Goal: Information Seeking & Learning: Find specific fact

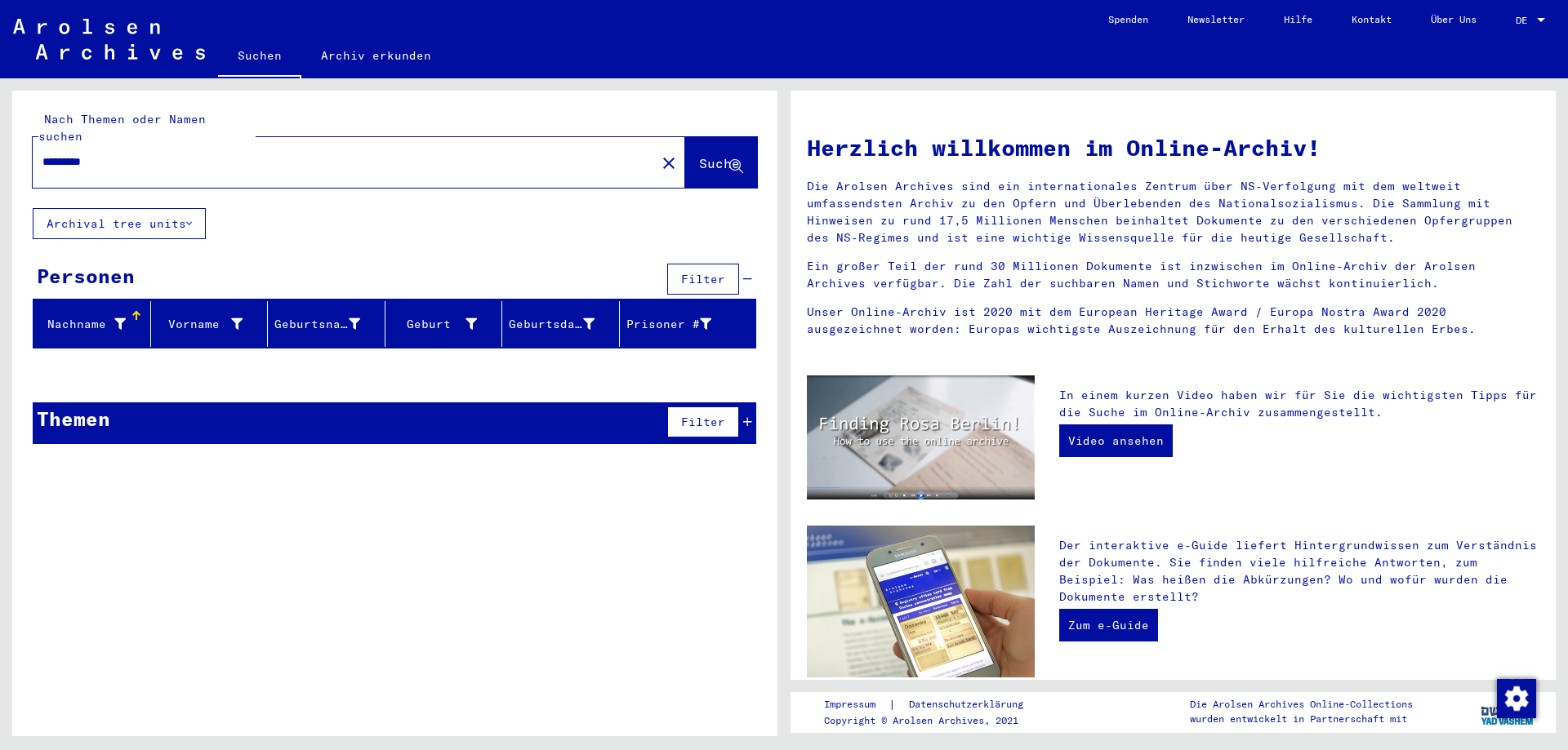
click at [659, 154] on mat-icon "close" at bounding box center [668, 163] width 20 height 20
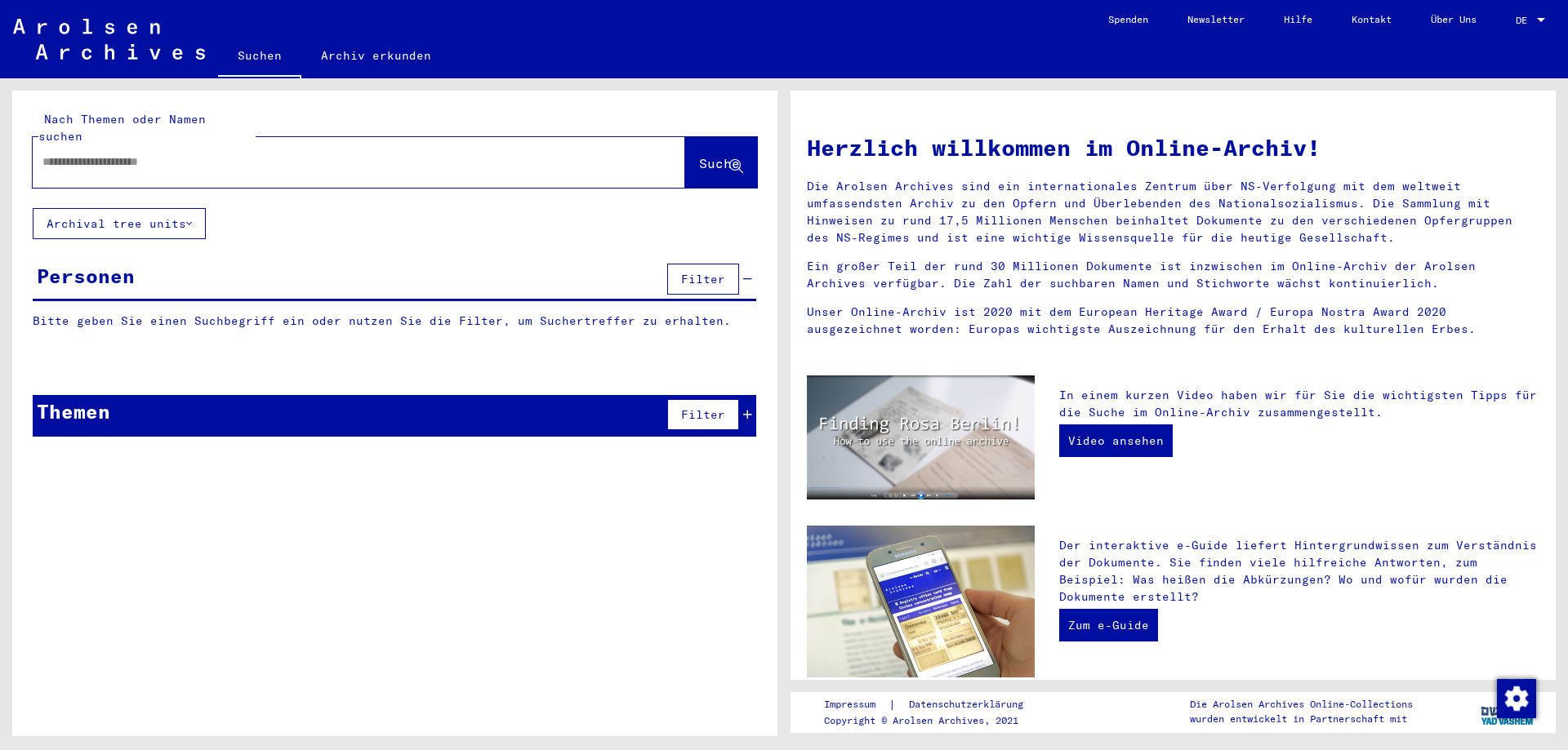
click at [504, 154] on div at bounding box center [334, 161] width 604 height 36
click at [404, 164] on div at bounding box center [358, 162] width 652 height 50
click at [401, 154] on input "text" at bounding box center [340, 162] width 594 height 17
type input "********"
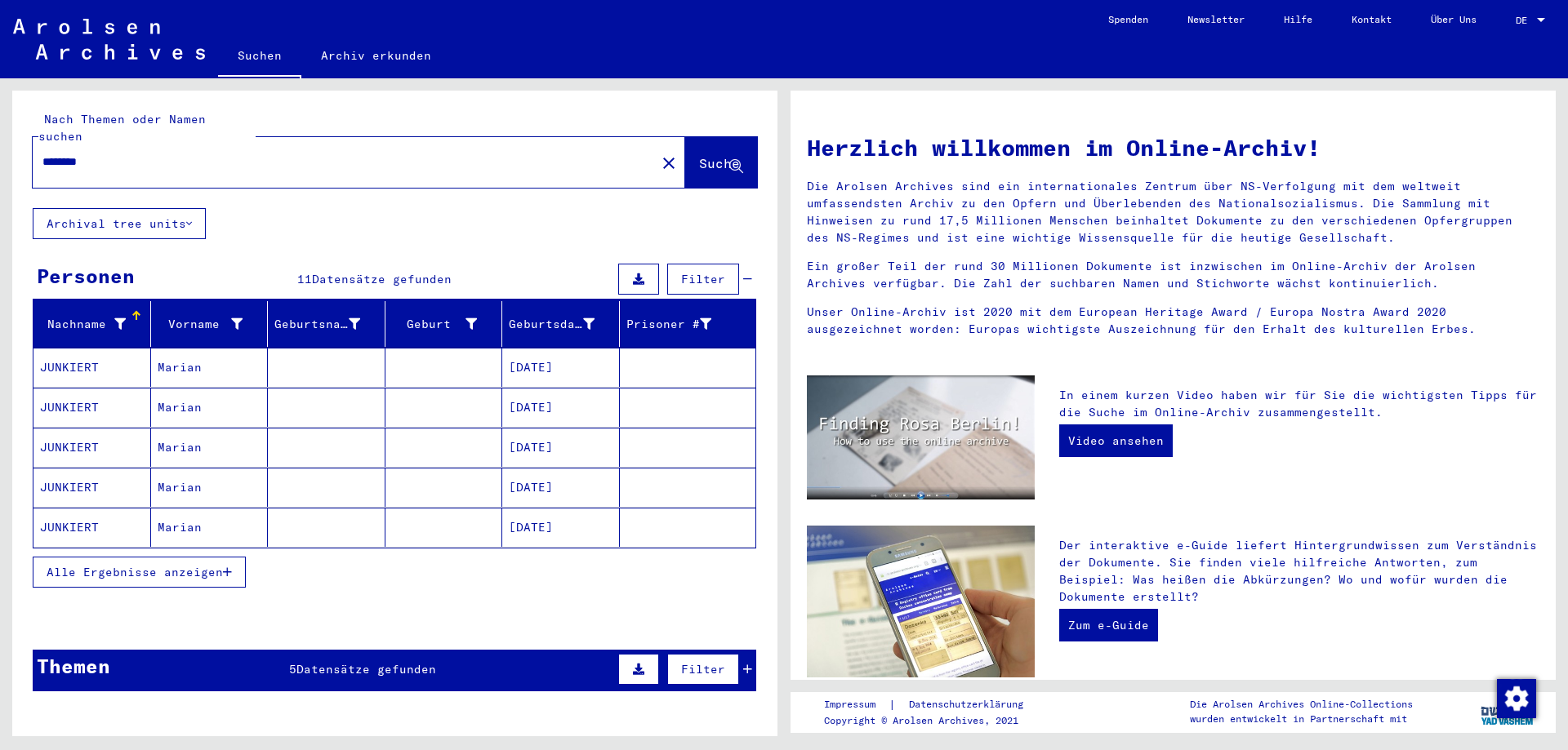
click at [215, 565] on span "Alle Ergebnisse anzeigen" at bounding box center [135, 572] width 177 height 15
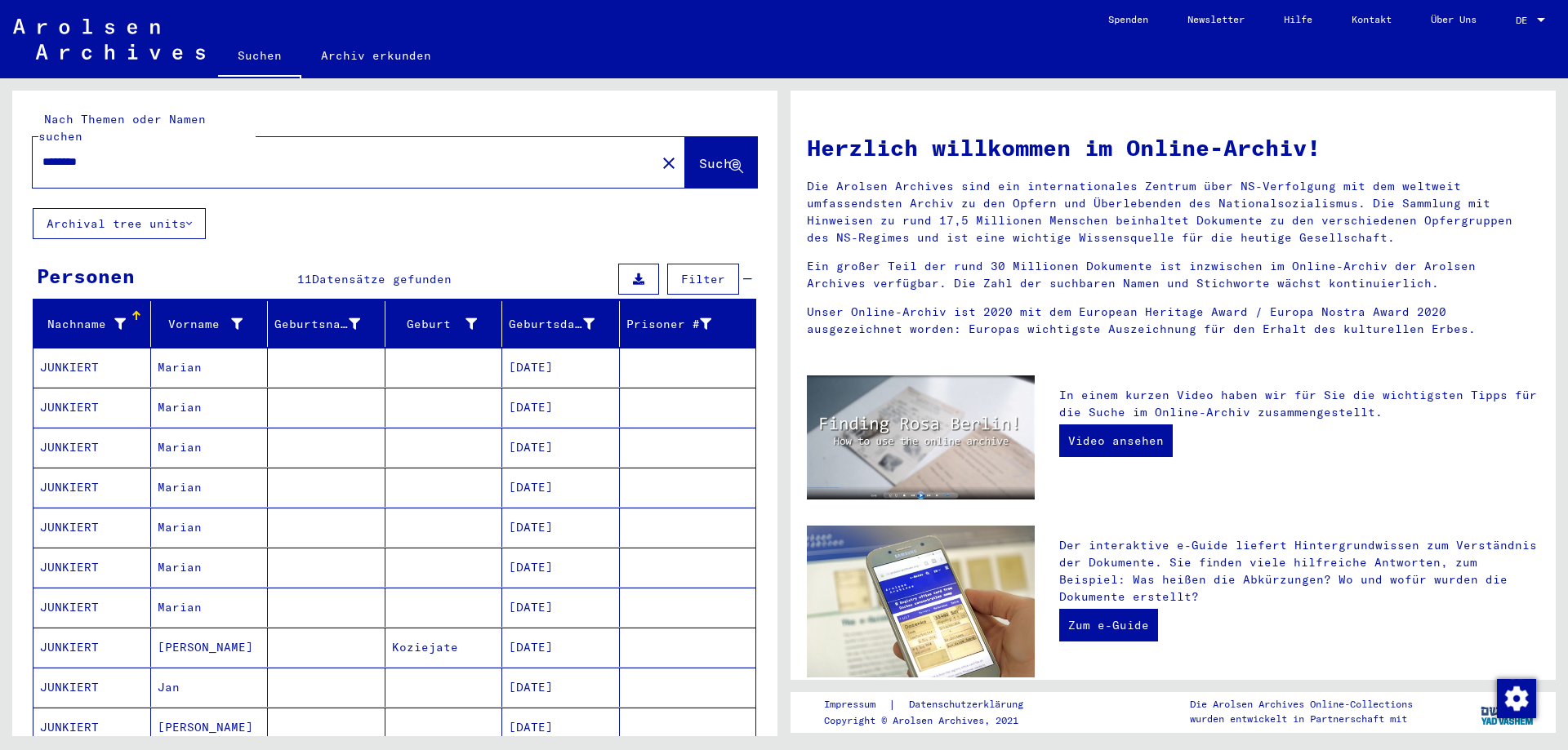
click at [288, 356] on mat-cell at bounding box center [327, 368] width 117 height 39
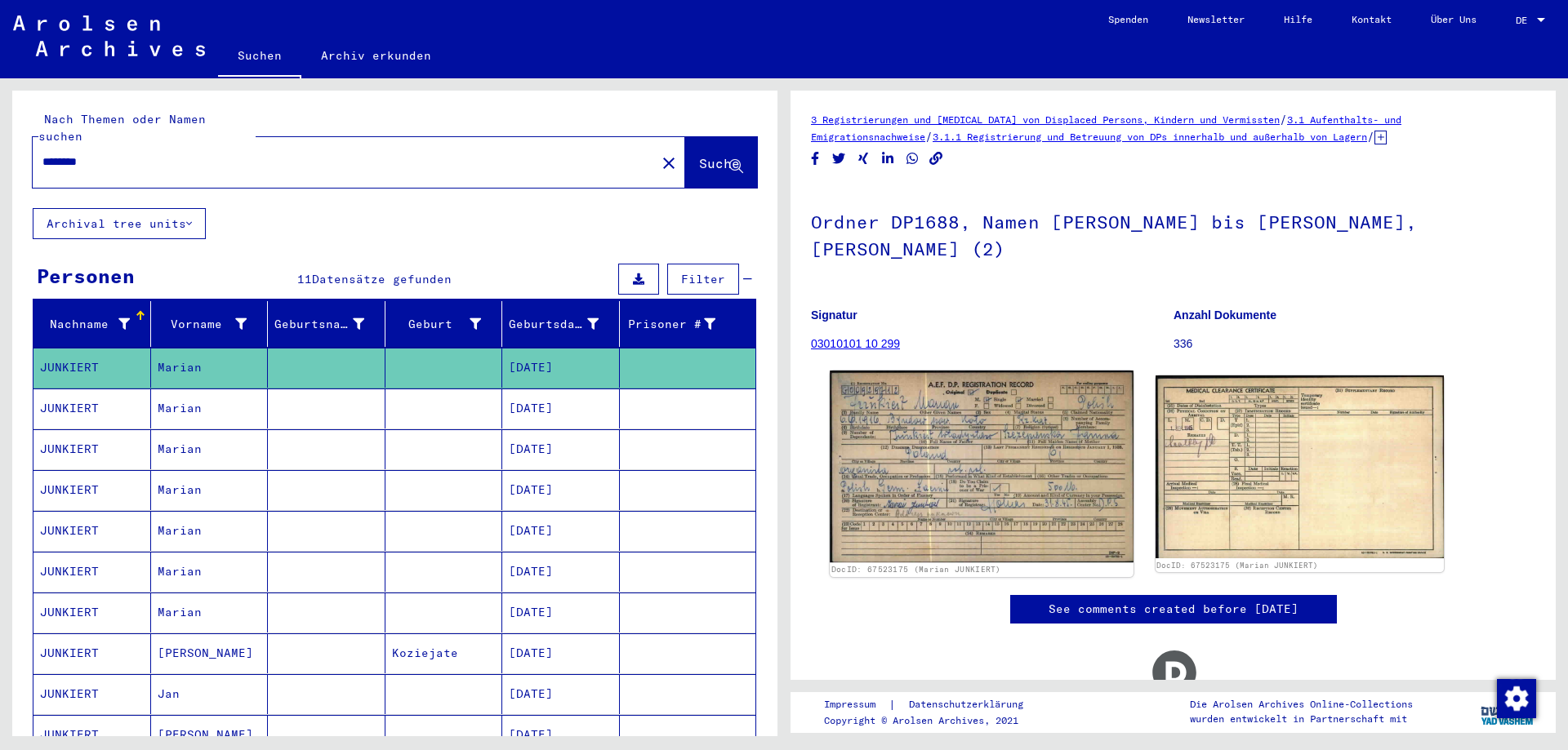
click at [931, 444] on img at bounding box center [982, 466] width 303 height 192
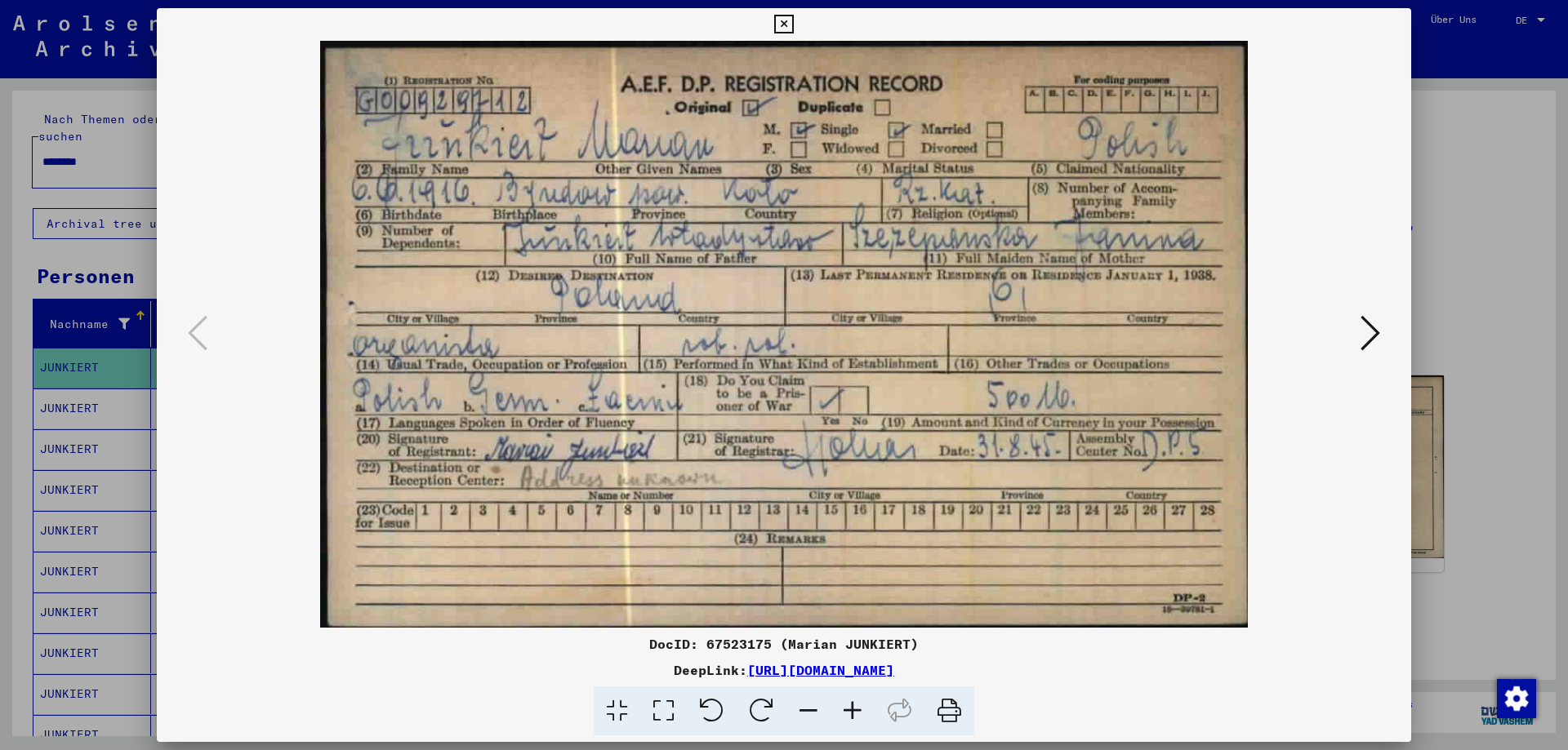
click at [1457, 297] on div at bounding box center [784, 375] width 1568 height 750
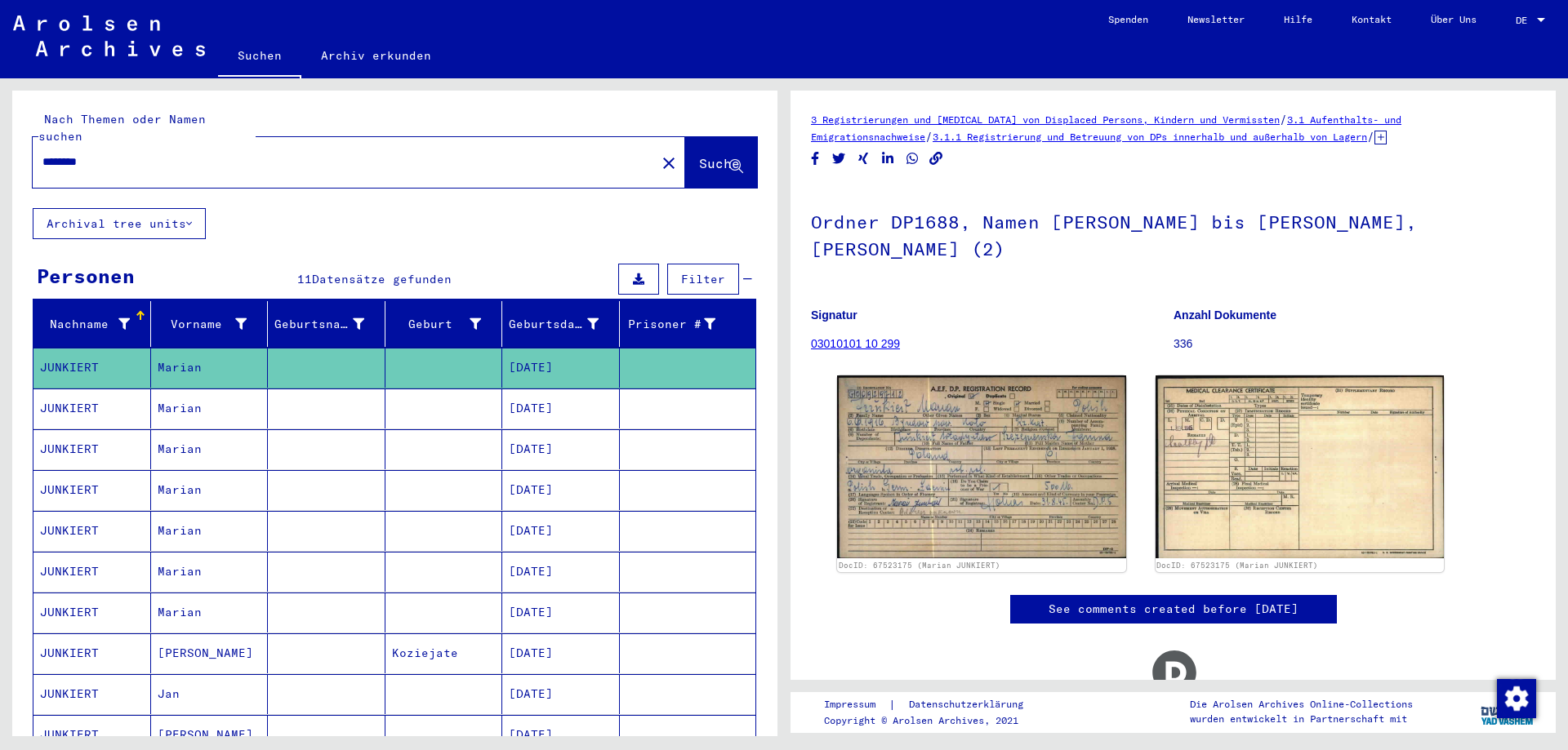
click at [503, 389] on mat-cell "[DATE]" at bounding box center [561, 408] width 117 height 40
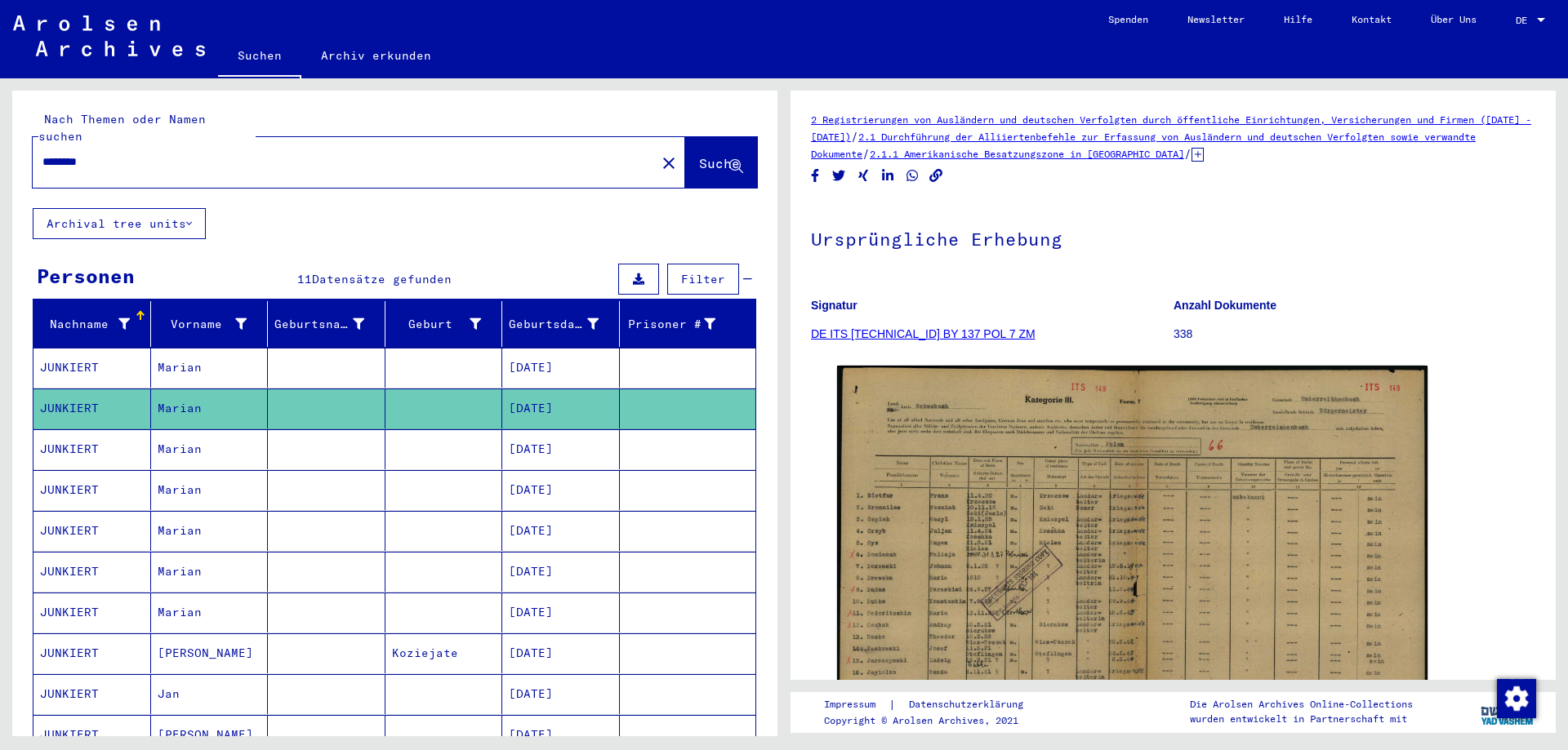
click at [513, 430] on mat-cell "[DATE]" at bounding box center [561, 449] width 117 height 40
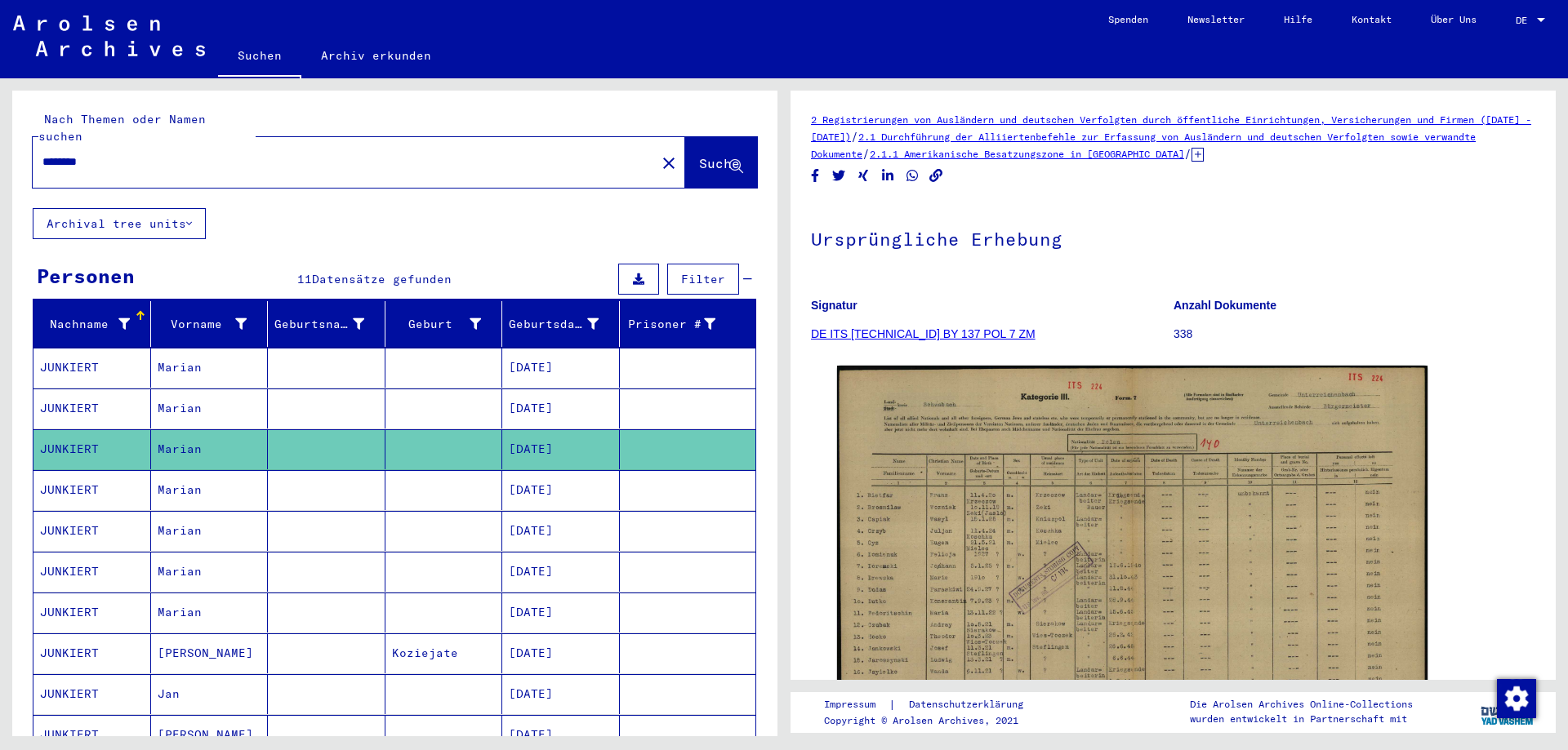
click at [524, 390] on mat-cell "[DATE]" at bounding box center [561, 408] width 117 height 40
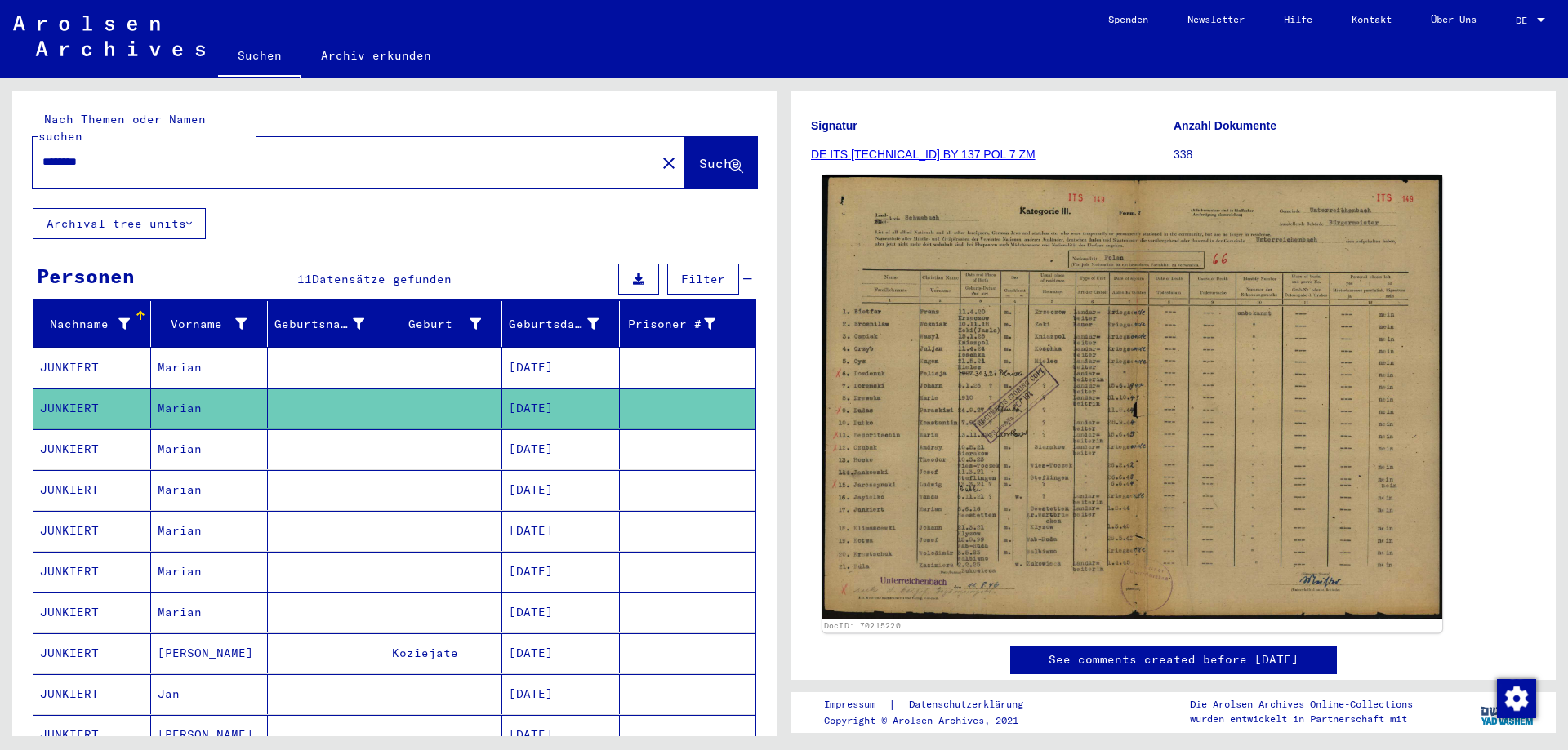
scroll to position [246, 0]
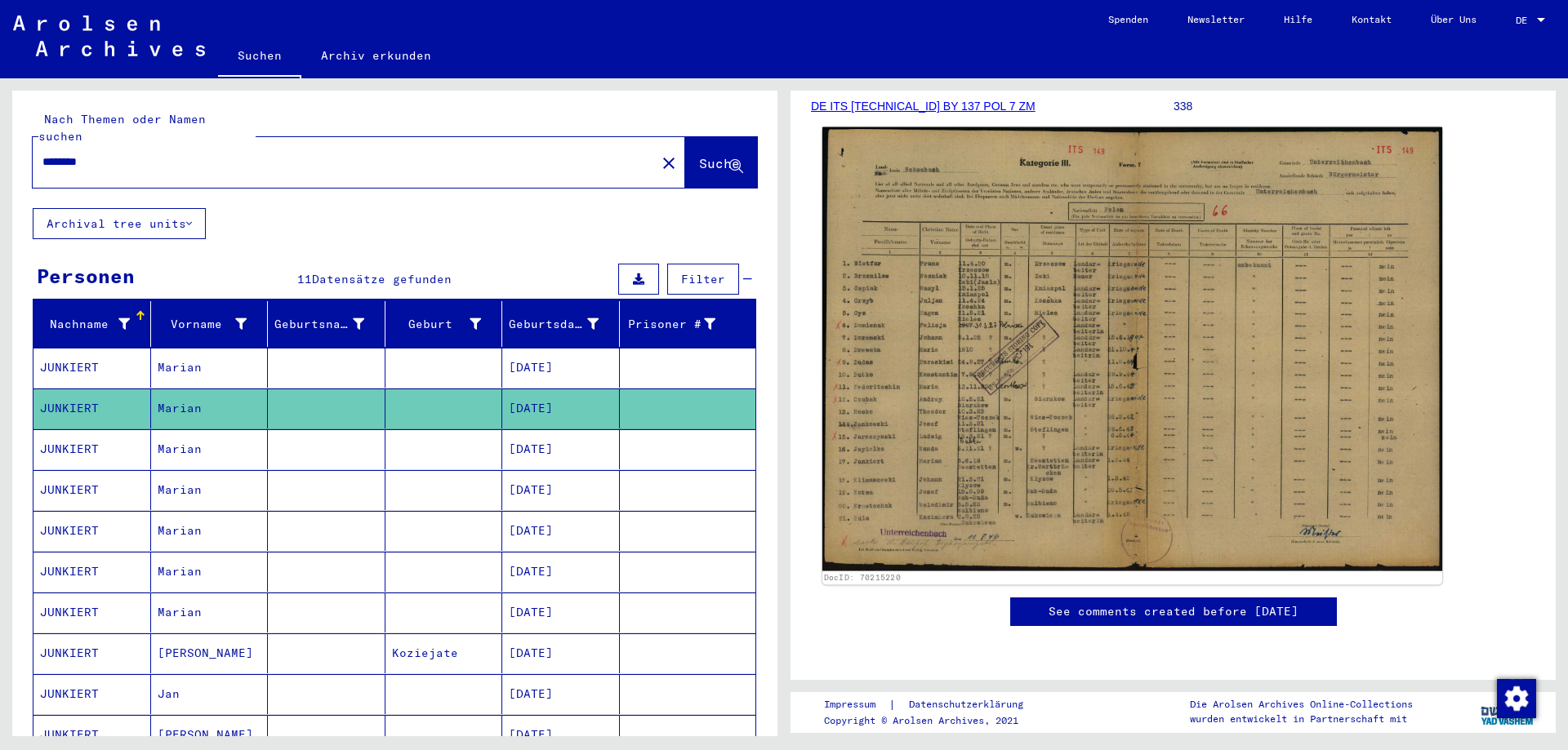
click at [999, 350] on img at bounding box center [1132, 349] width 620 height 444
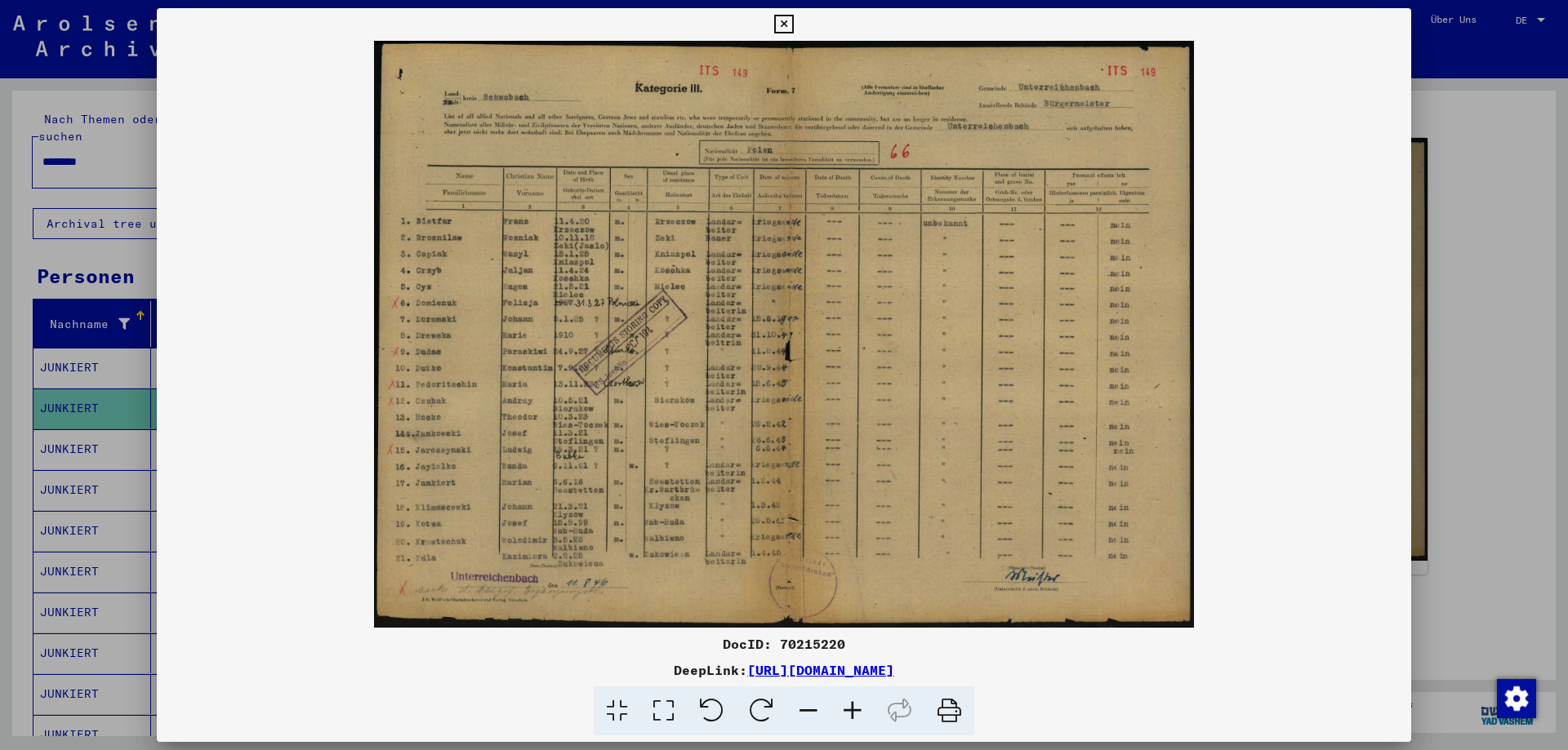
click at [851, 703] on icon at bounding box center [851, 712] width 44 height 50
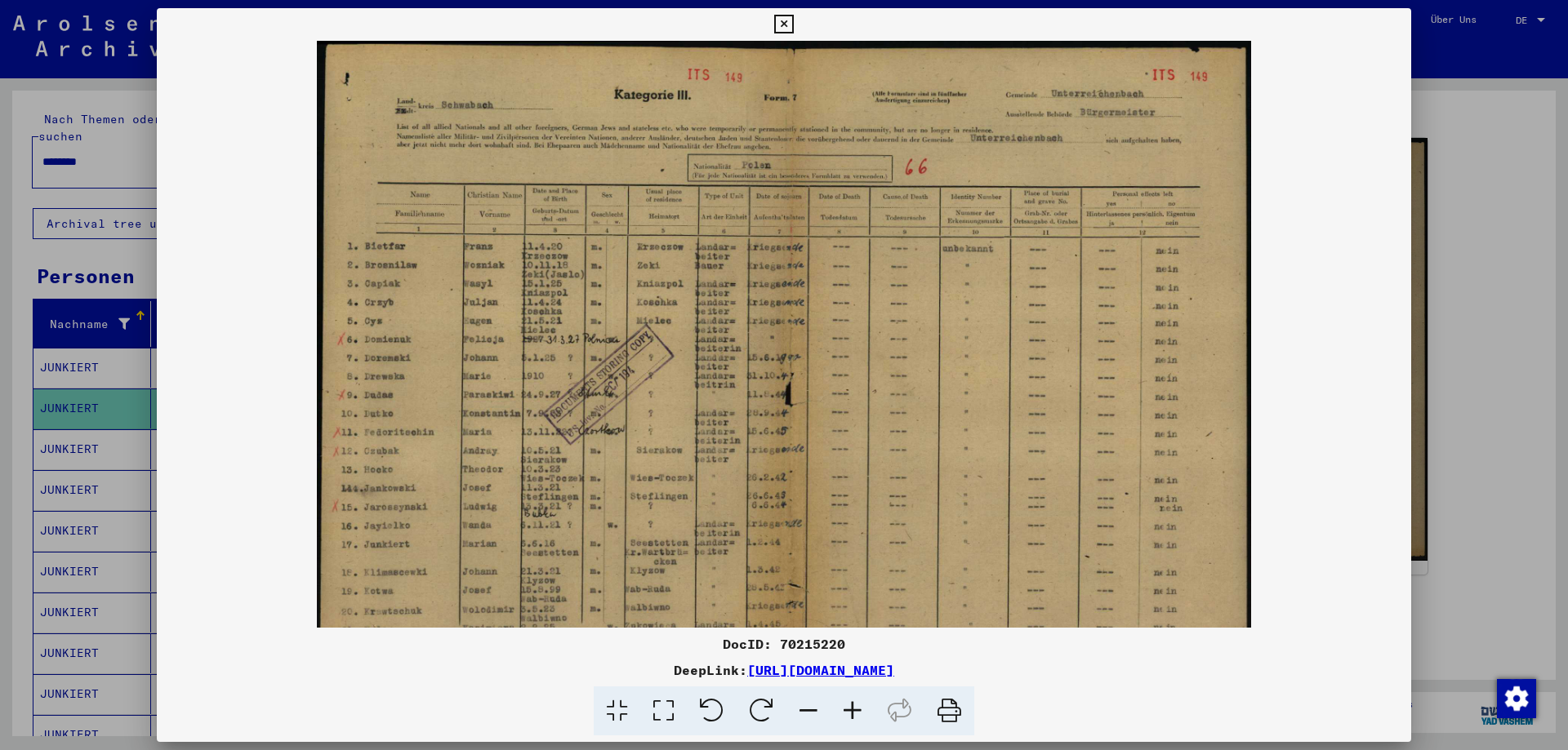
click at [850, 704] on icon at bounding box center [851, 712] width 44 height 50
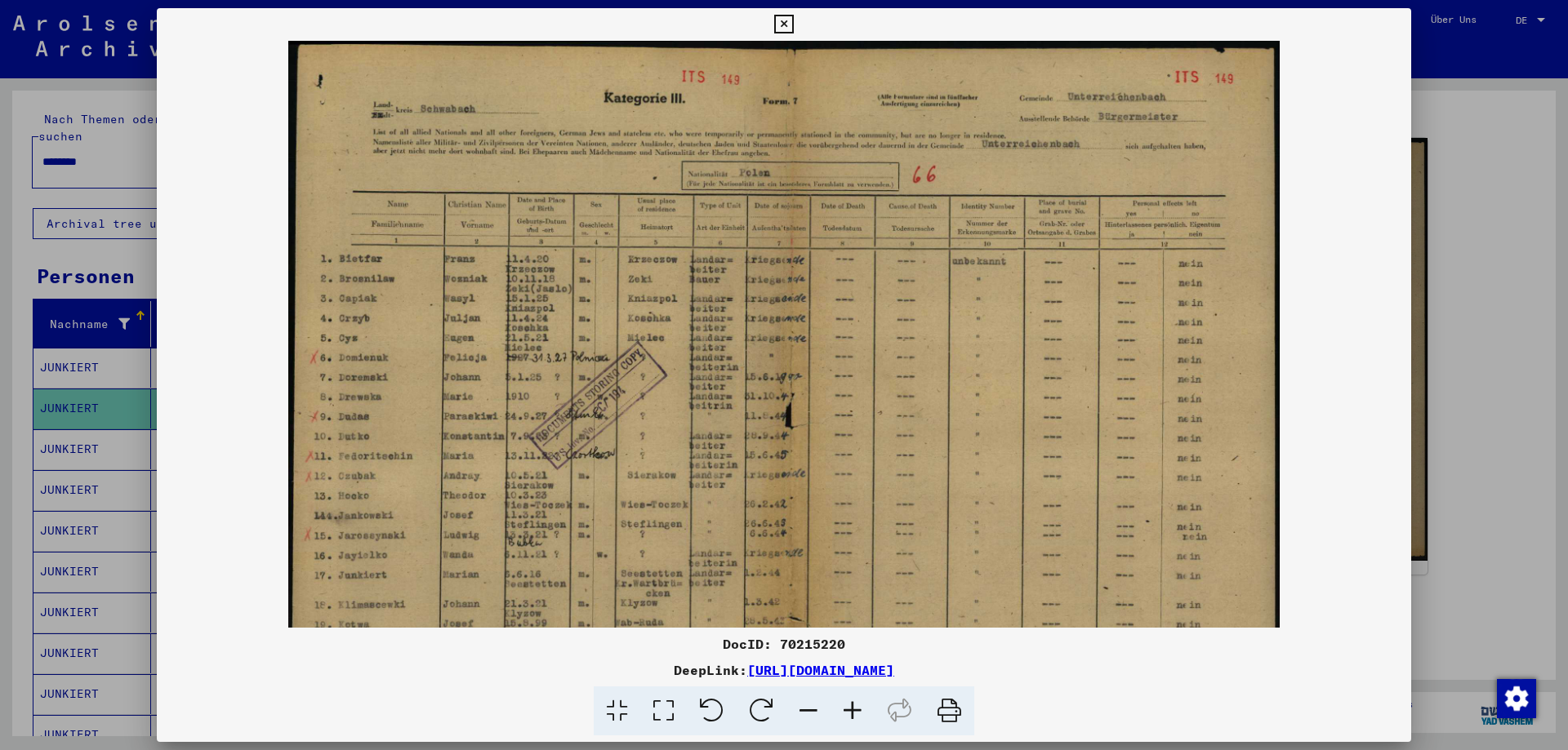
click at [850, 704] on icon at bounding box center [851, 712] width 44 height 50
click at [849, 704] on icon at bounding box center [851, 712] width 44 height 50
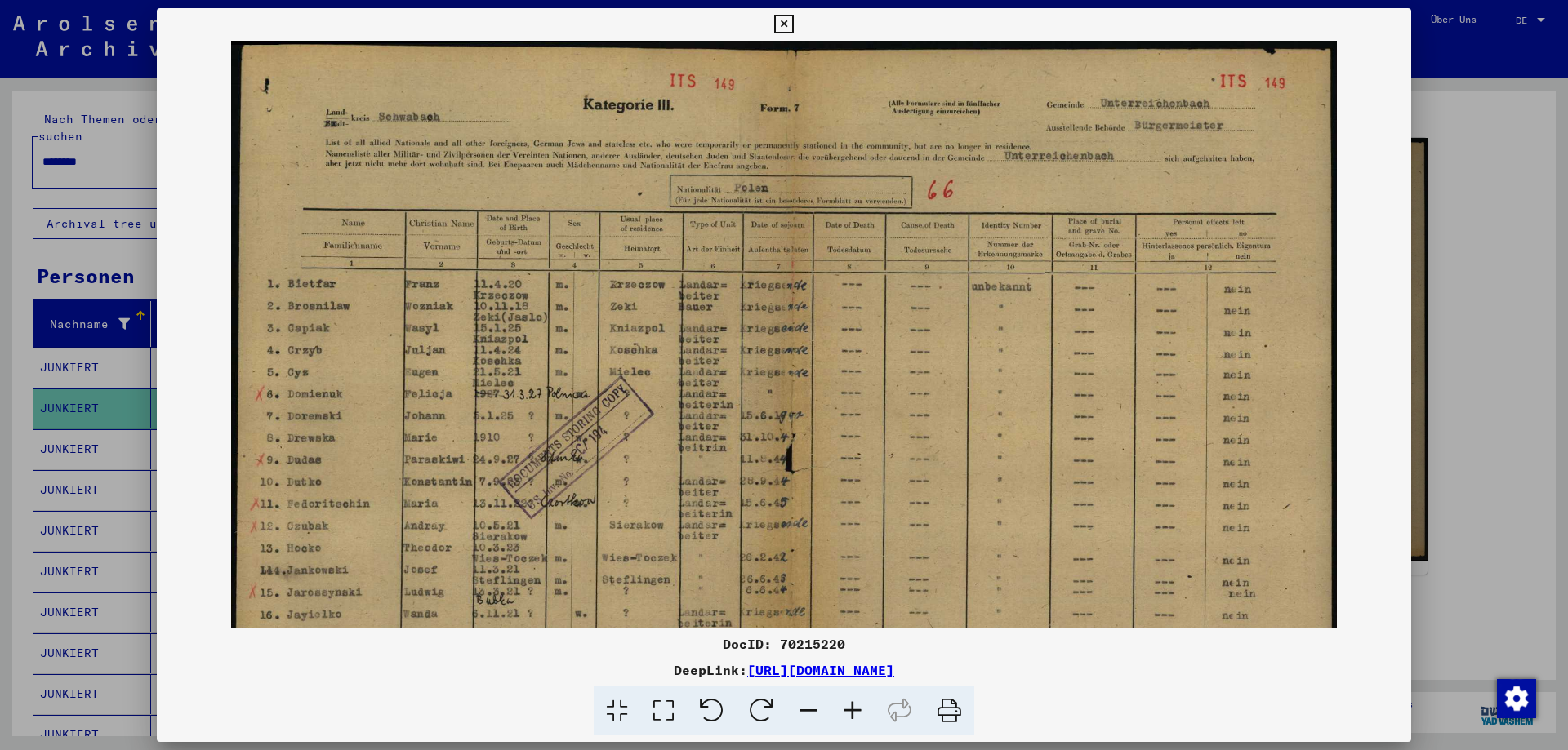
click at [848, 703] on icon at bounding box center [851, 712] width 44 height 50
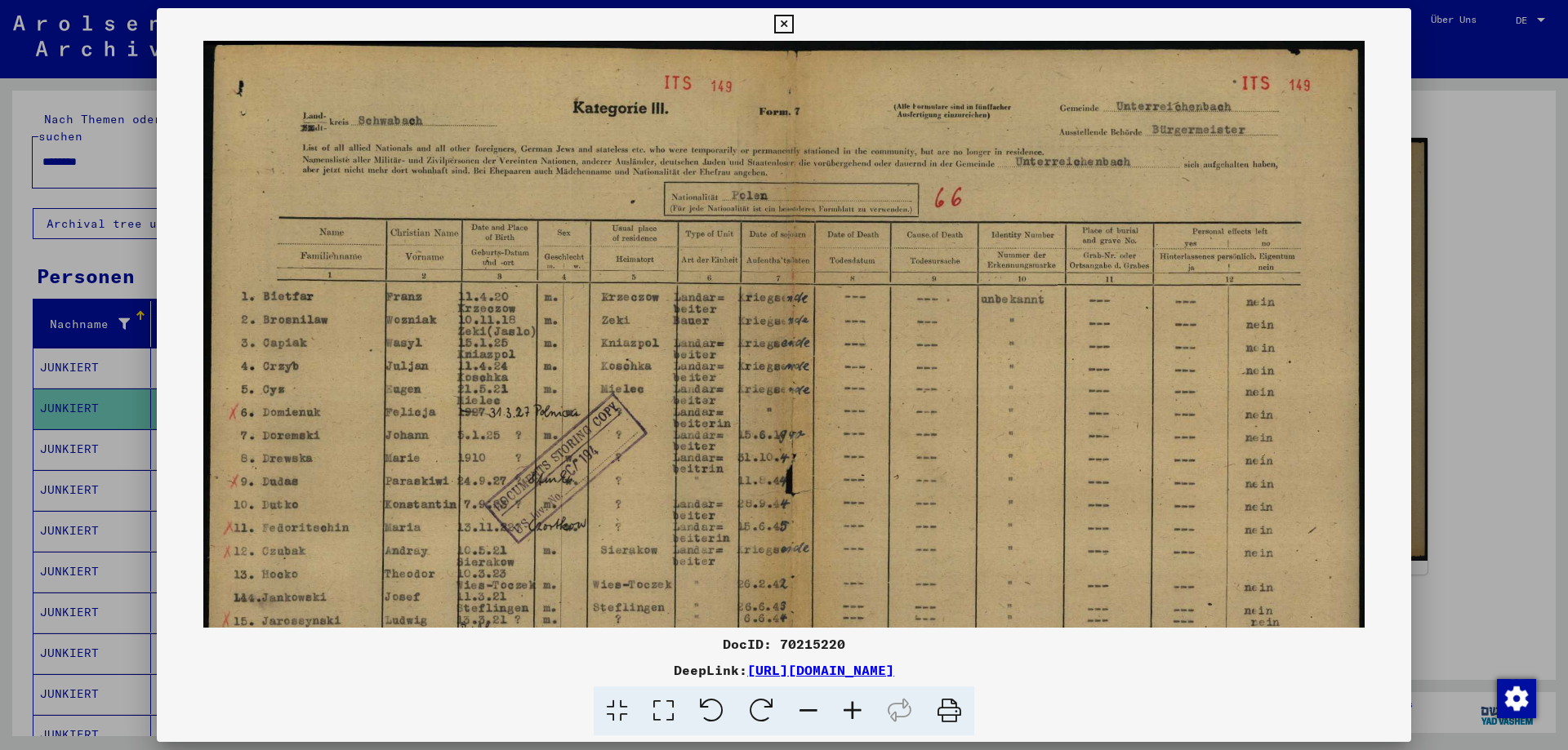
drag, startPoint x: 848, startPoint y: 703, endPoint x: 805, endPoint y: 690, distance: 44.9
click at [848, 703] on icon at bounding box center [851, 712] width 44 height 50
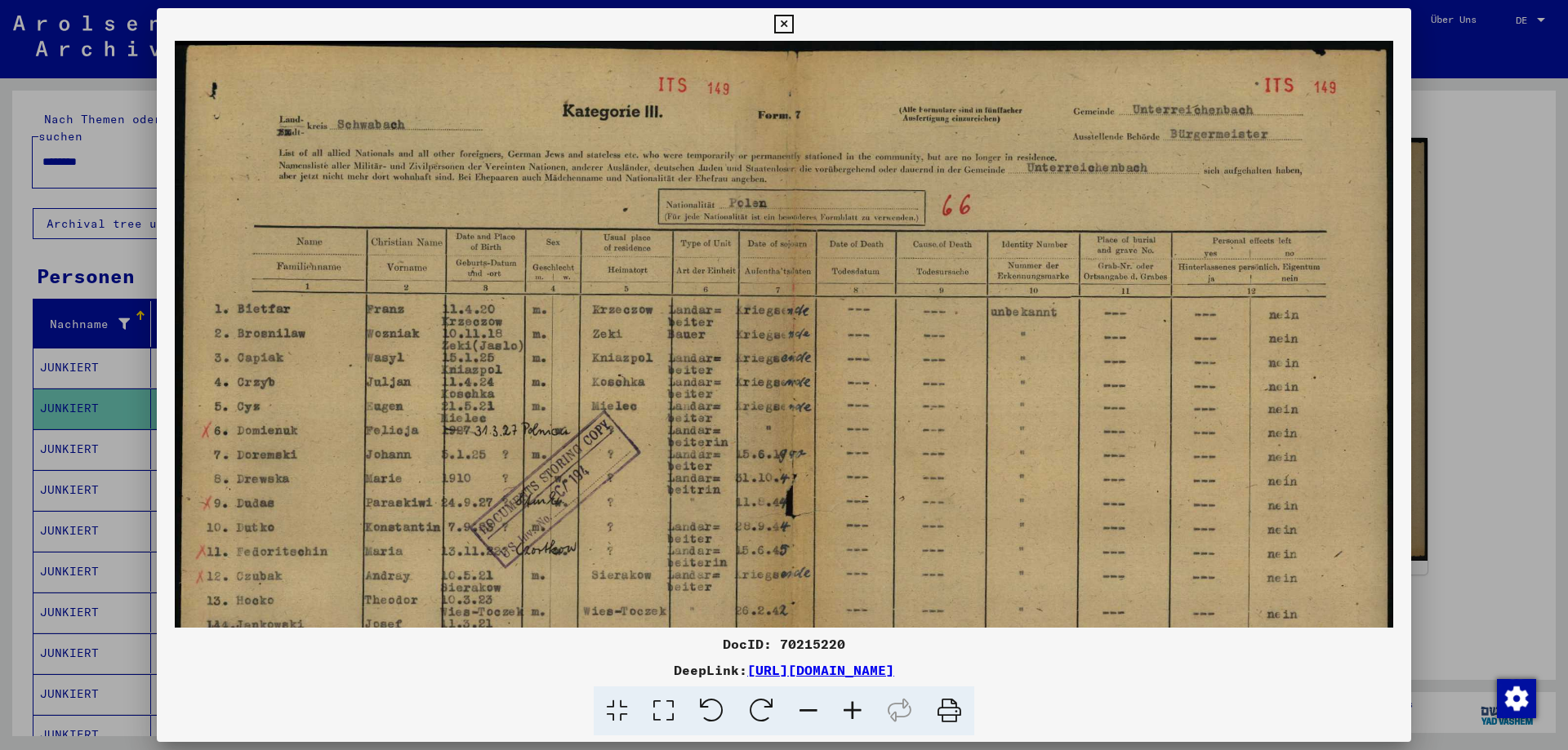
scroll to position [286, 0]
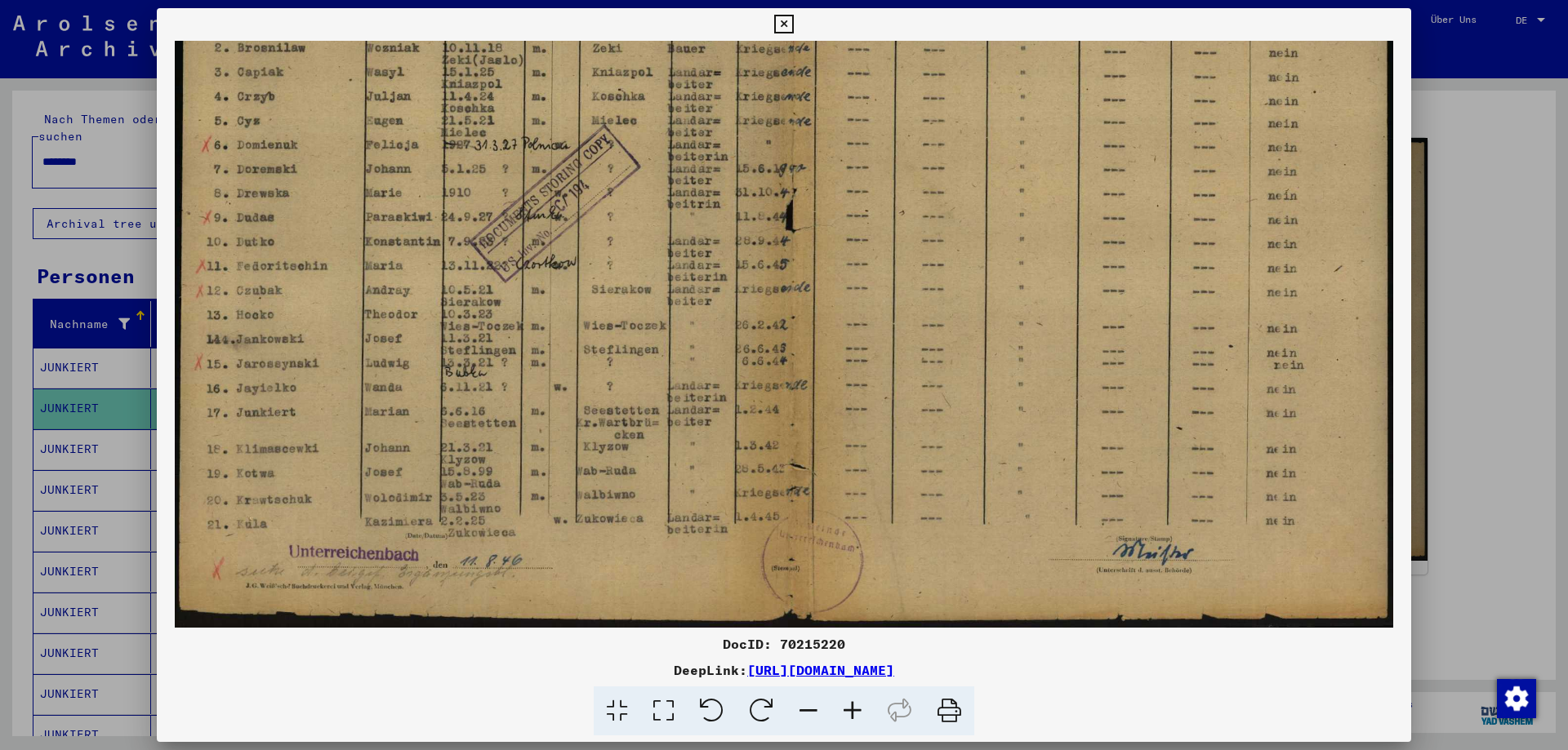
drag, startPoint x: 507, startPoint y: 564, endPoint x: 607, endPoint y: 187, distance: 390.0
click at [607, 187] on img at bounding box center [784, 192] width 1219 height 873
click at [788, 23] on icon at bounding box center [784, 24] width 19 height 20
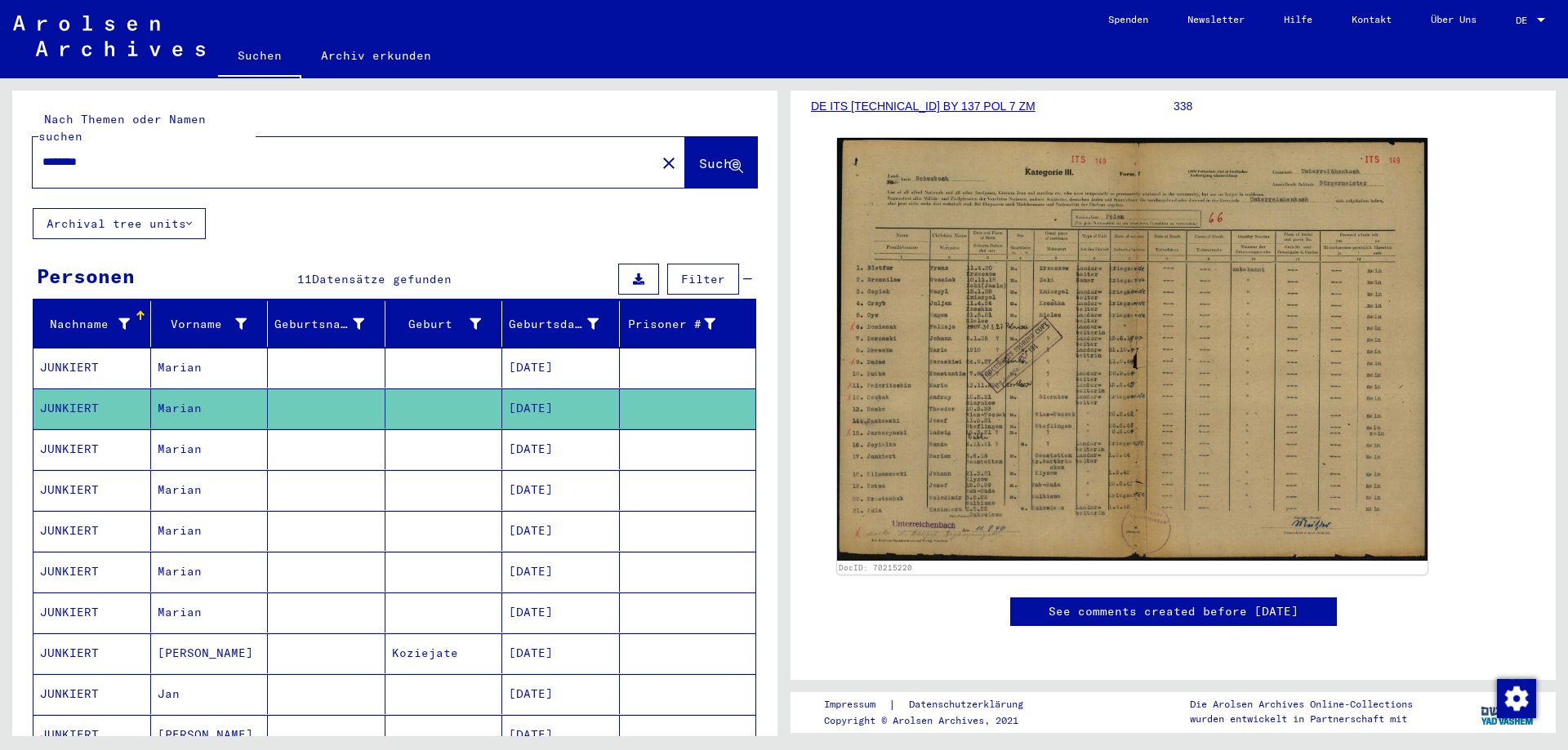
click at [404, 634] on mat-cell "Koziejate" at bounding box center [444, 653] width 117 height 40
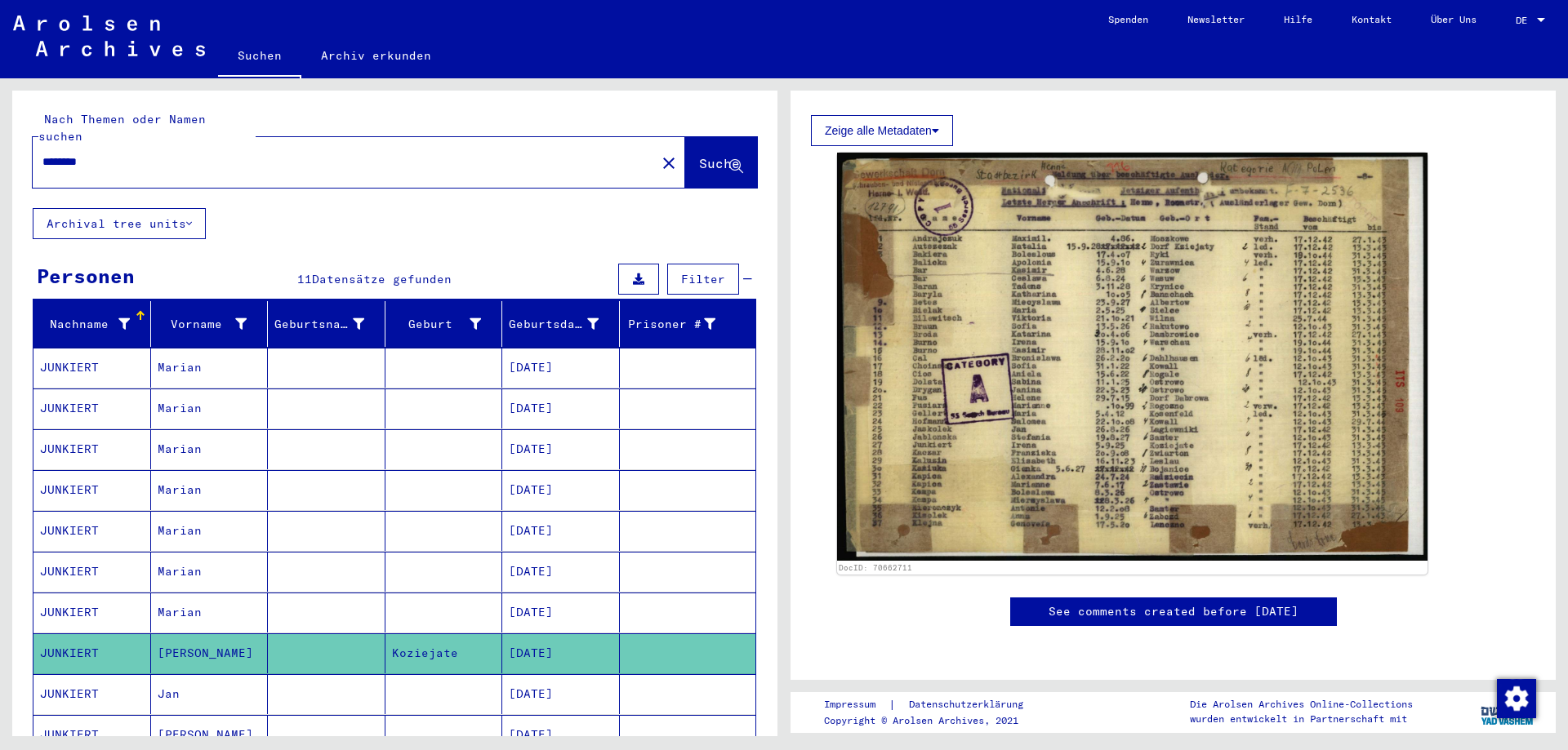
scroll to position [164, 0]
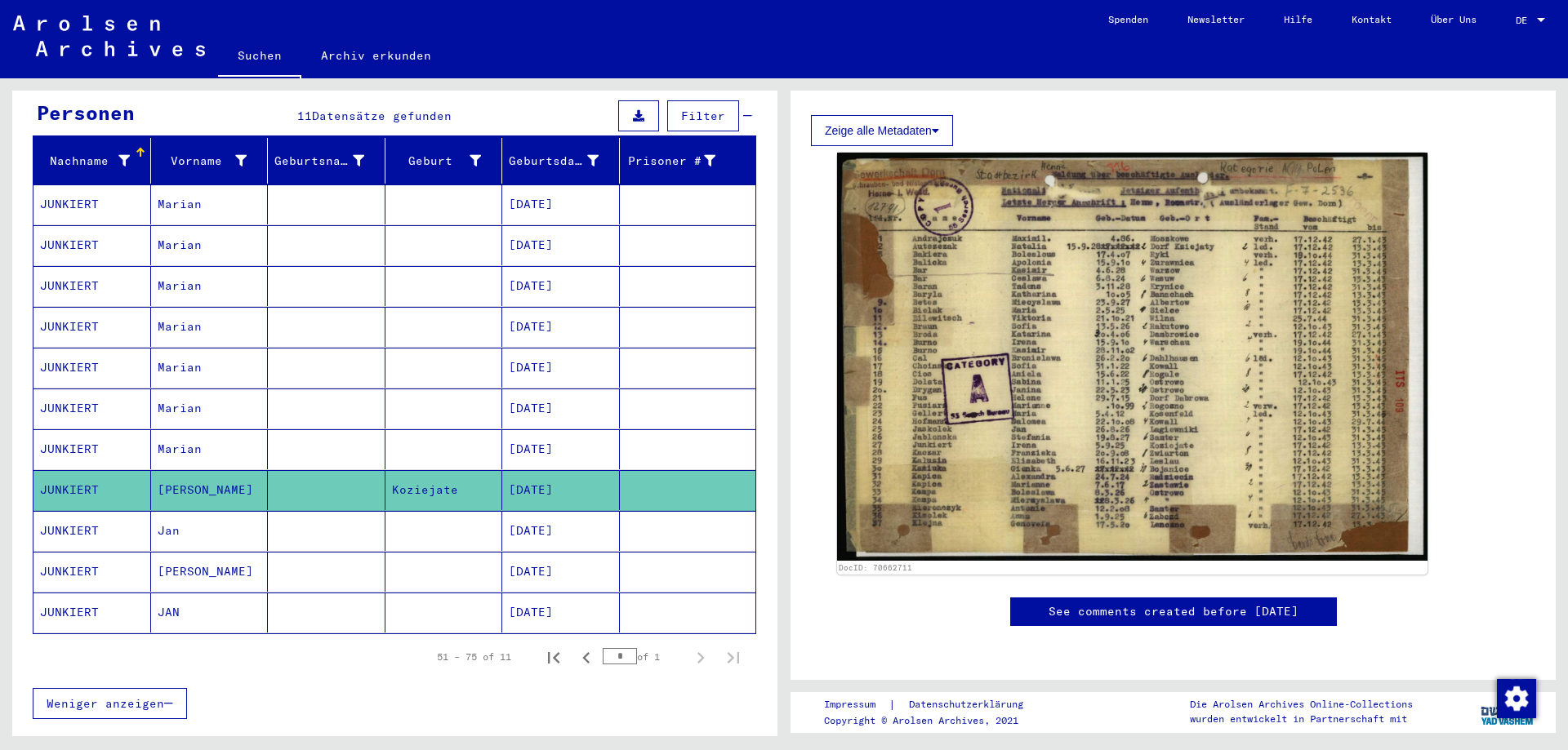
click at [430, 511] on mat-cell at bounding box center [444, 530] width 117 height 40
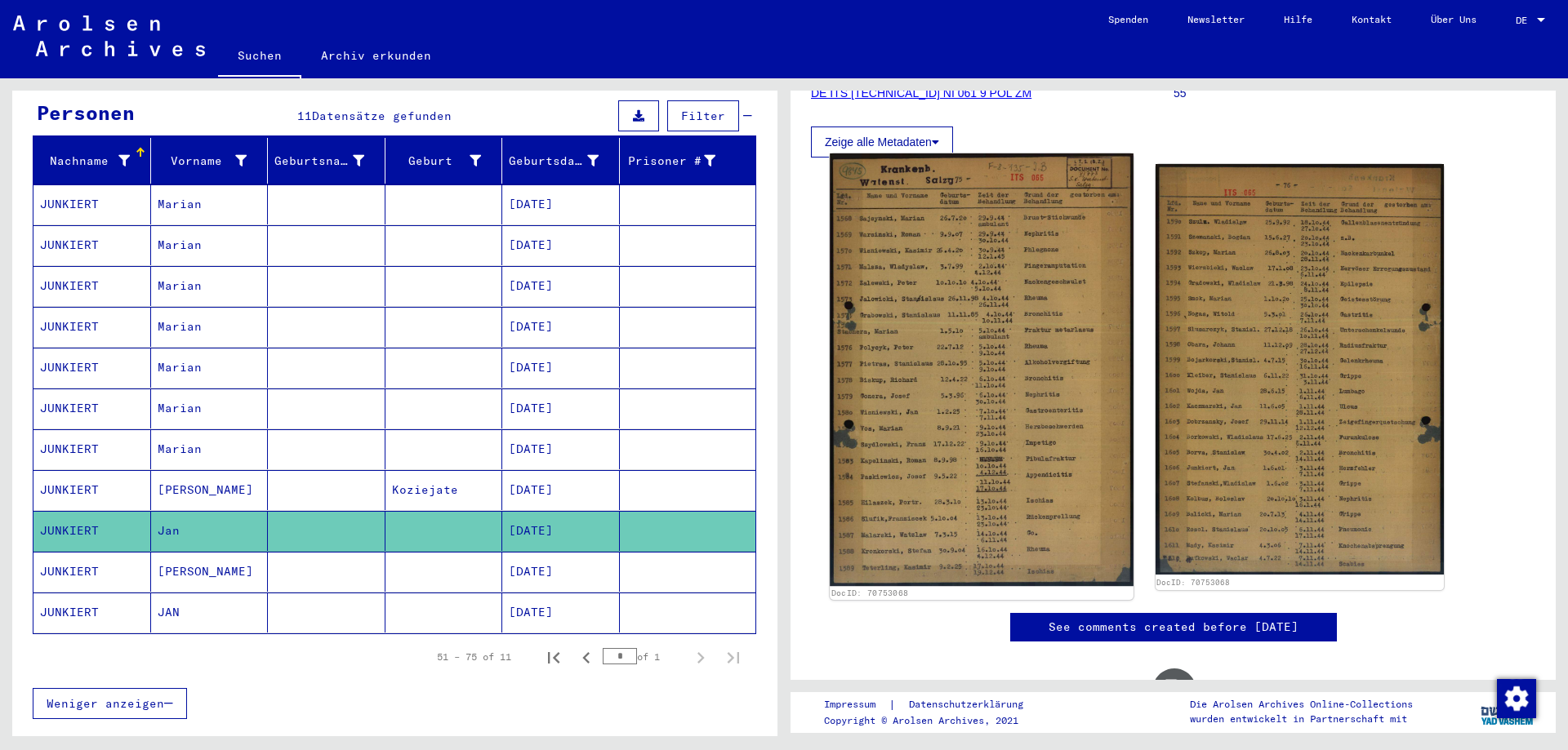
scroll to position [327, 0]
